Goal: Find specific page/section: Find specific page/section

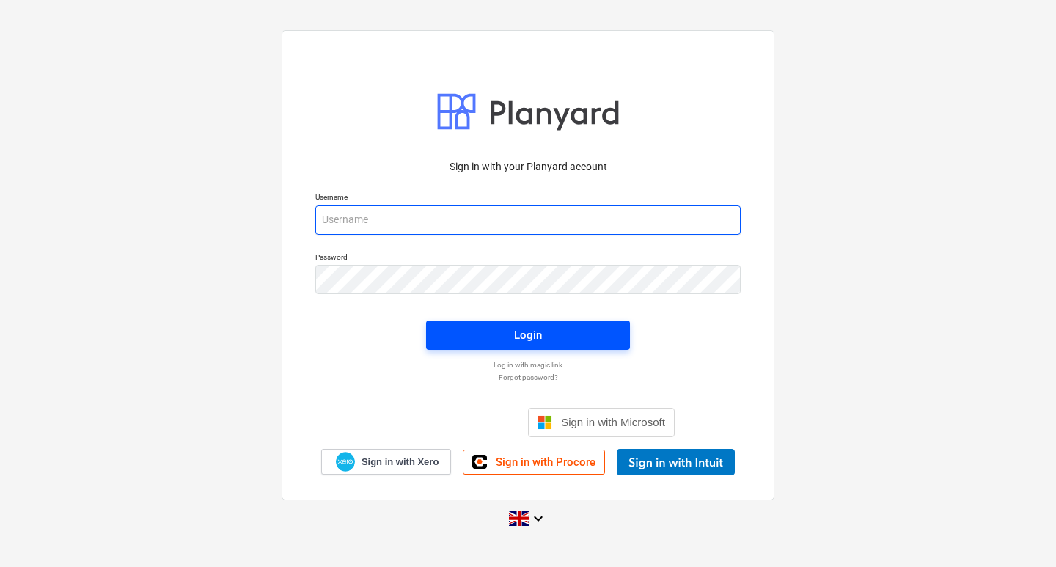
type input "[EMAIL_ADDRESS][DOMAIN_NAME]"
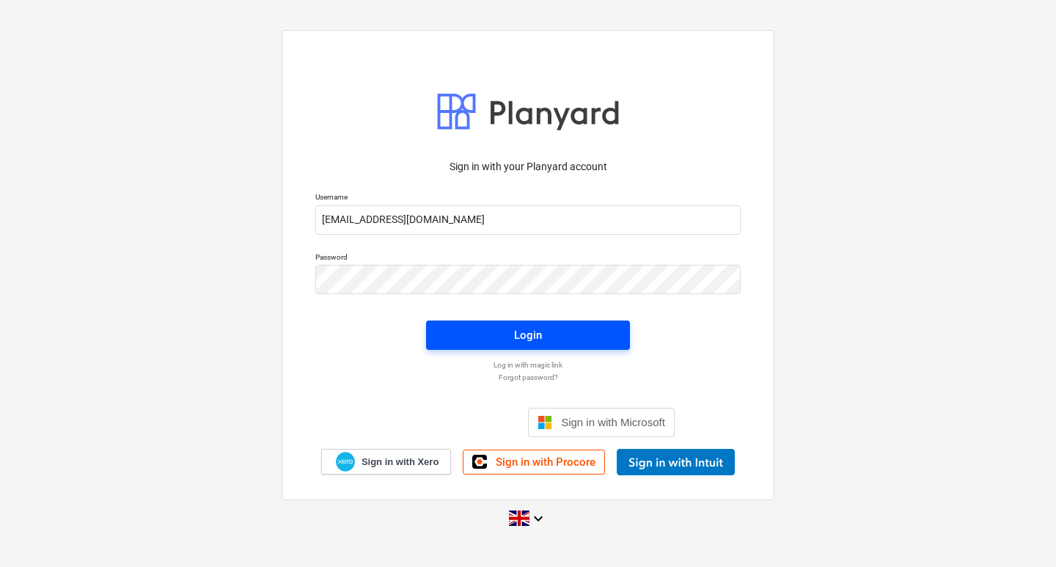
click at [491, 341] on span "Login" at bounding box center [527, 334] width 169 height 19
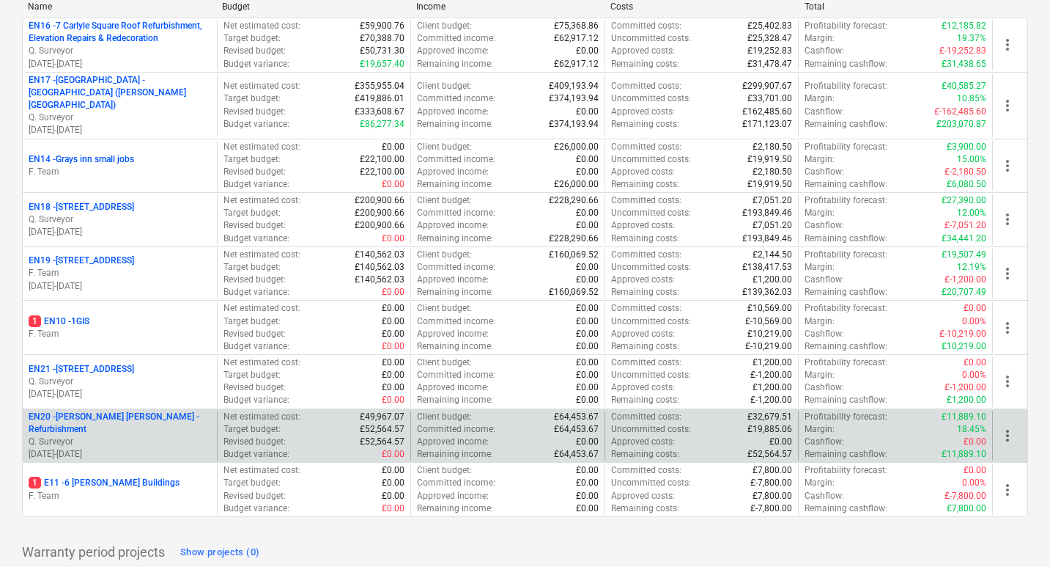
scroll to position [275, 0]
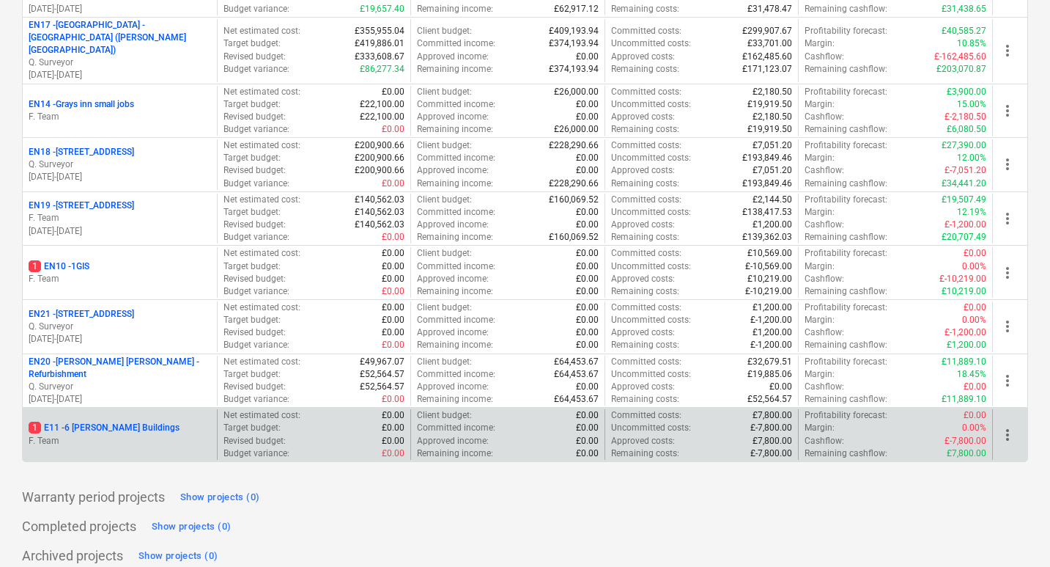
click at [97, 421] on p "1 E11 - 6 [PERSON_NAME] Buildings" at bounding box center [104, 427] width 151 height 12
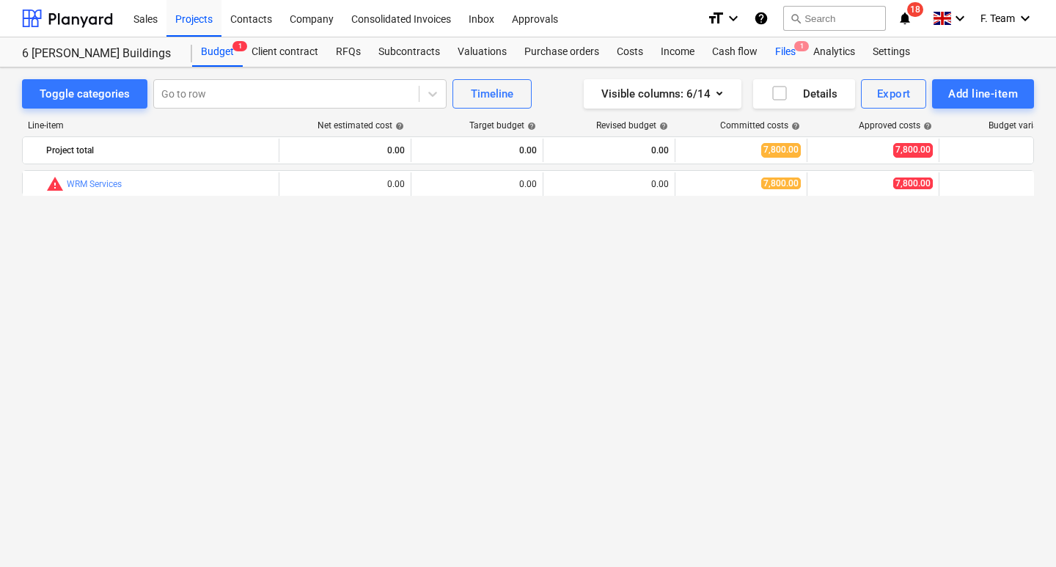
click at [790, 54] on div "Files 1" at bounding box center [785, 51] width 38 height 29
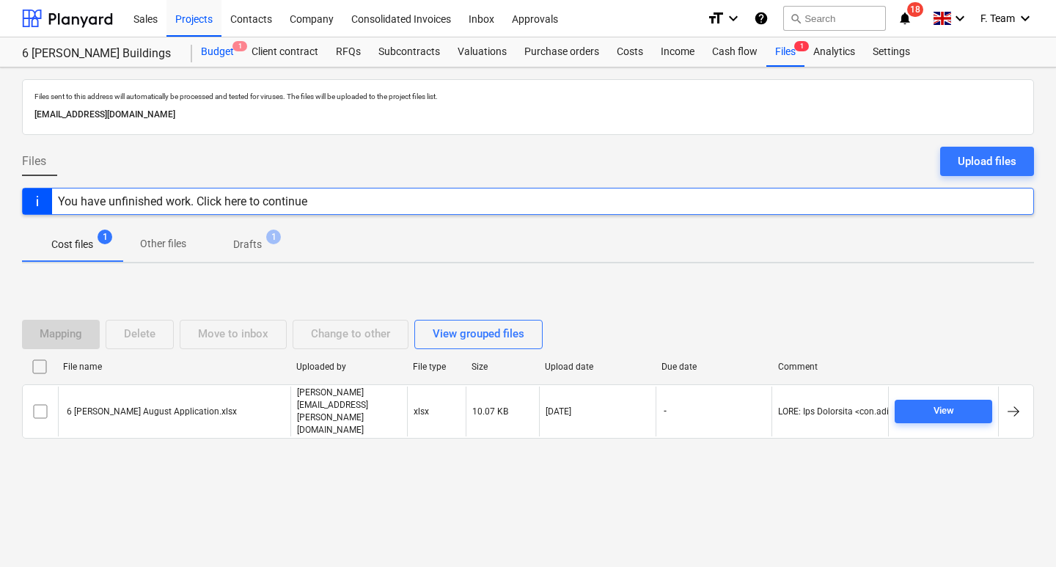
click at [222, 48] on div "Budget 1" at bounding box center [217, 51] width 51 height 29
